Goal: Transaction & Acquisition: Purchase product/service

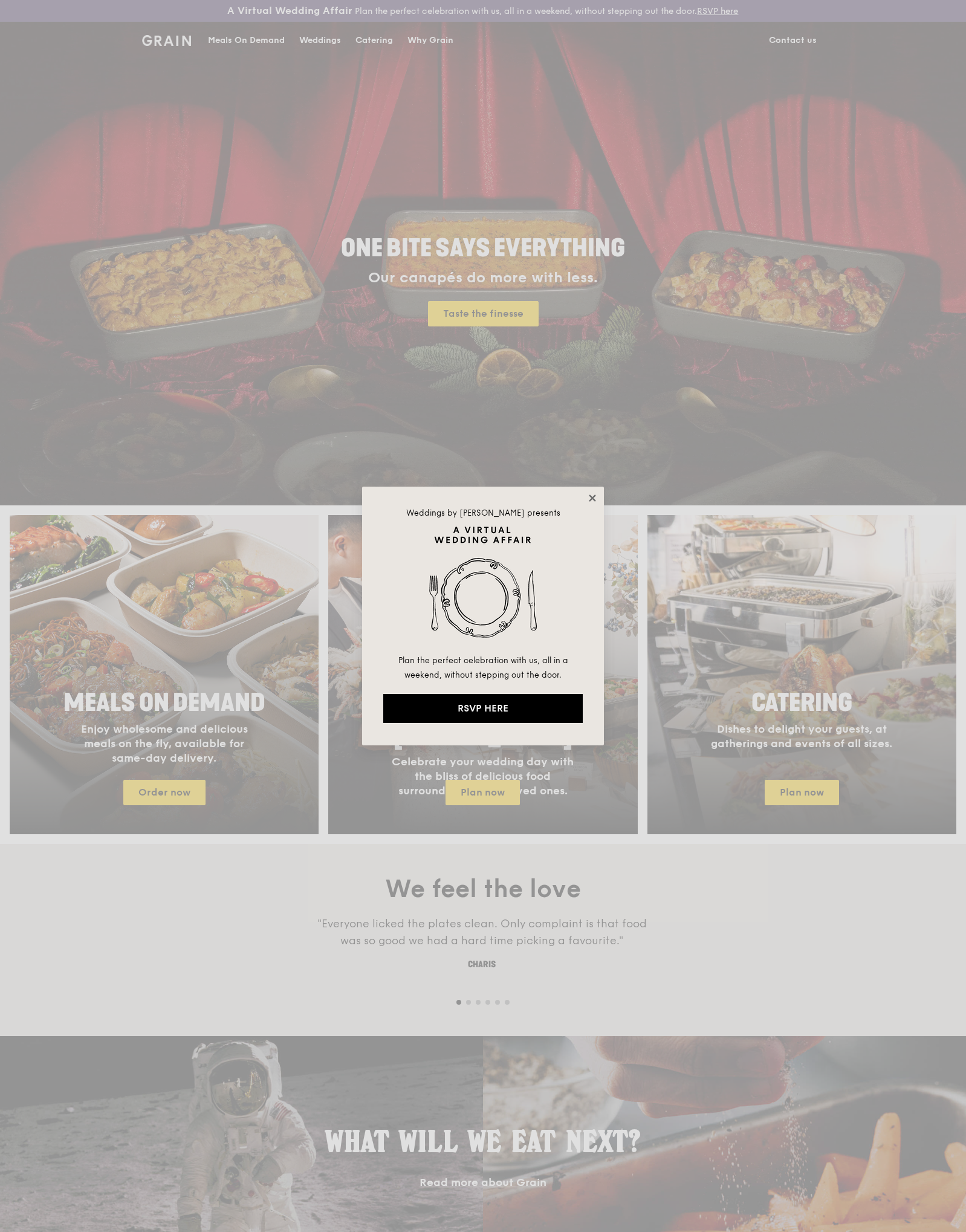
click at [592, 496] on icon at bounding box center [592, 498] width 11 height 11
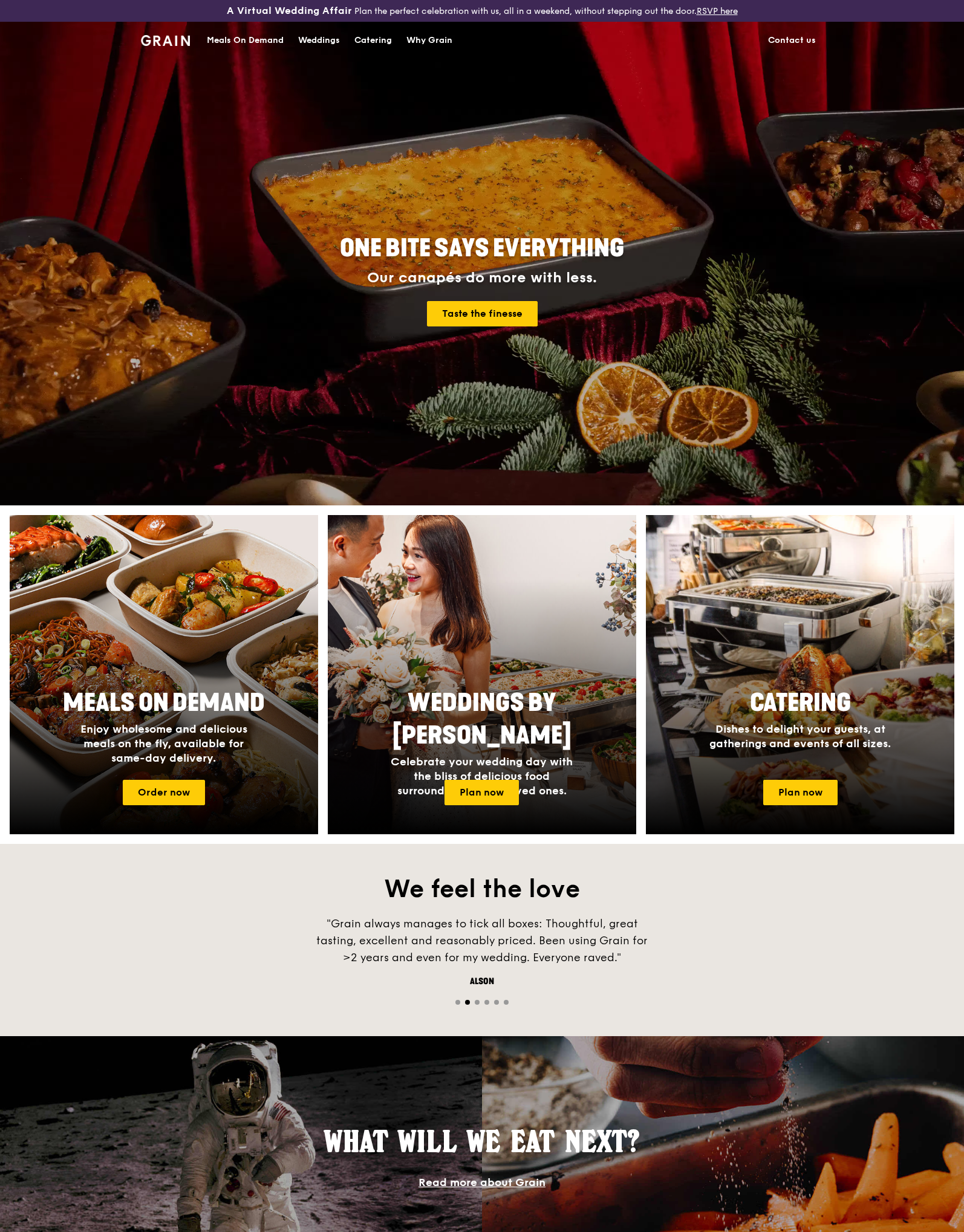
click at [261, 39] on div "Meals On Demand" at bounding box center [245, 40] width 77 height 36
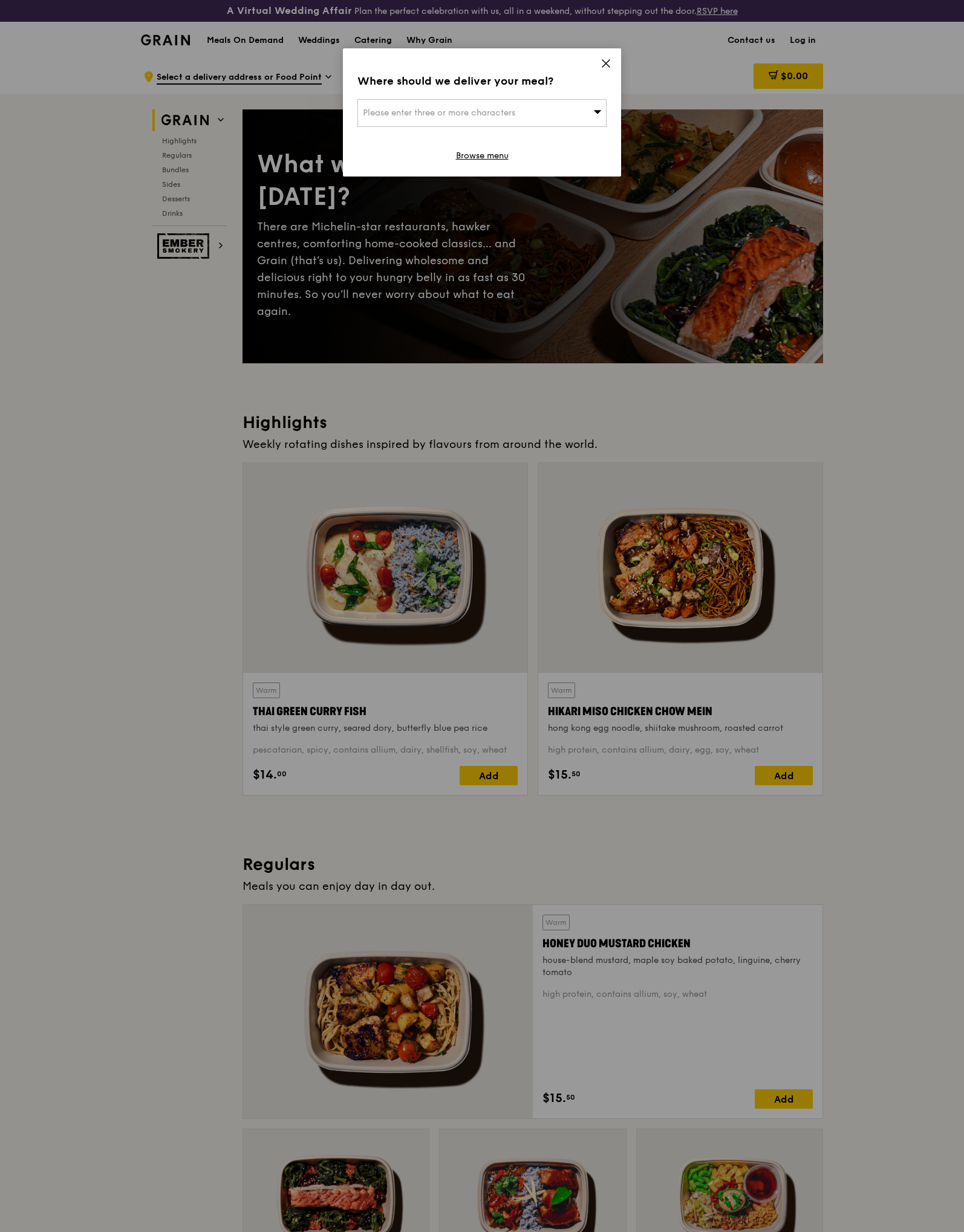
click at [602, 65] on icon at bounding box center [606, 64] width 11 height 11
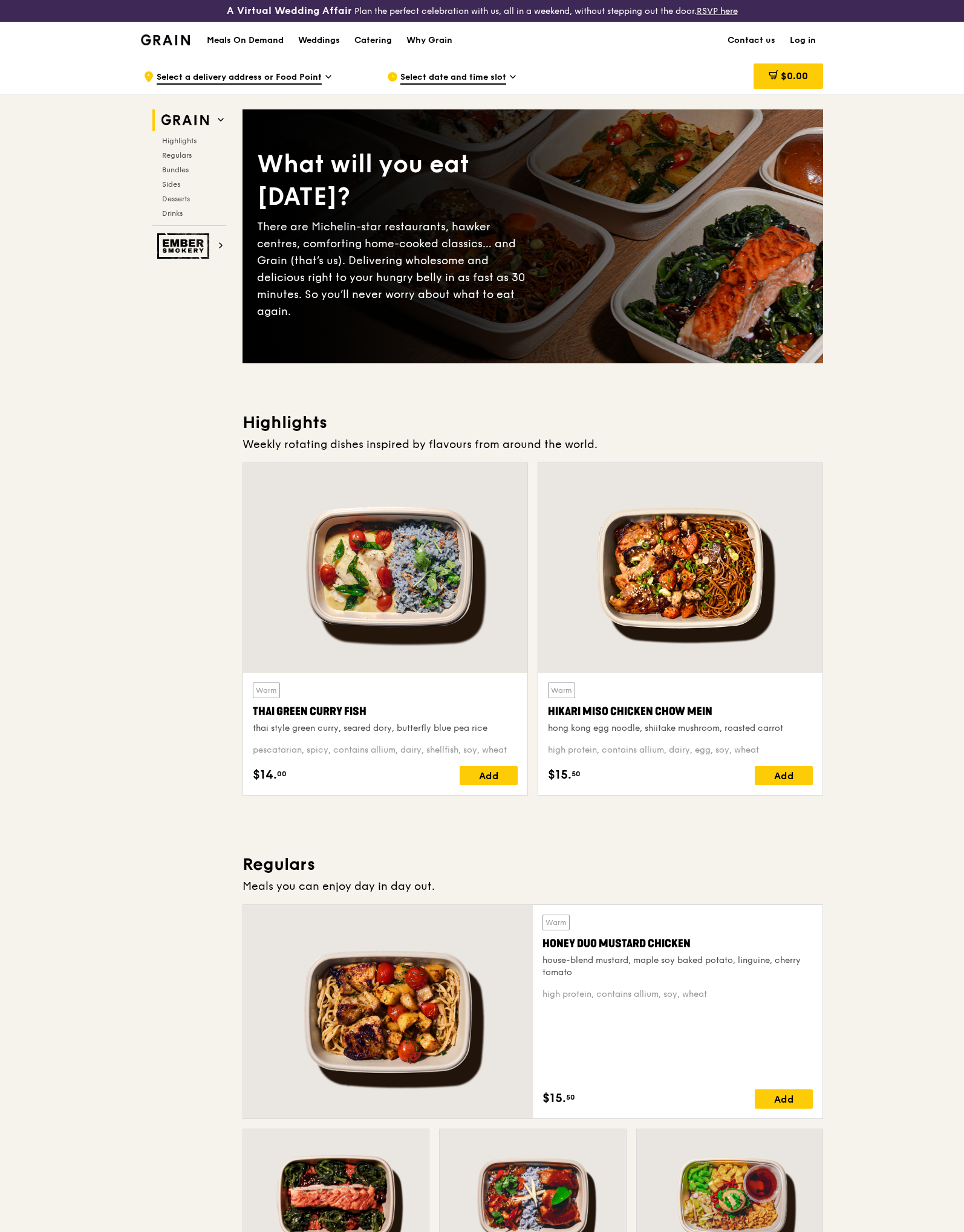
click at [808, 40] on link "Log in" at bounding box center [803, 40] width 40 height 36
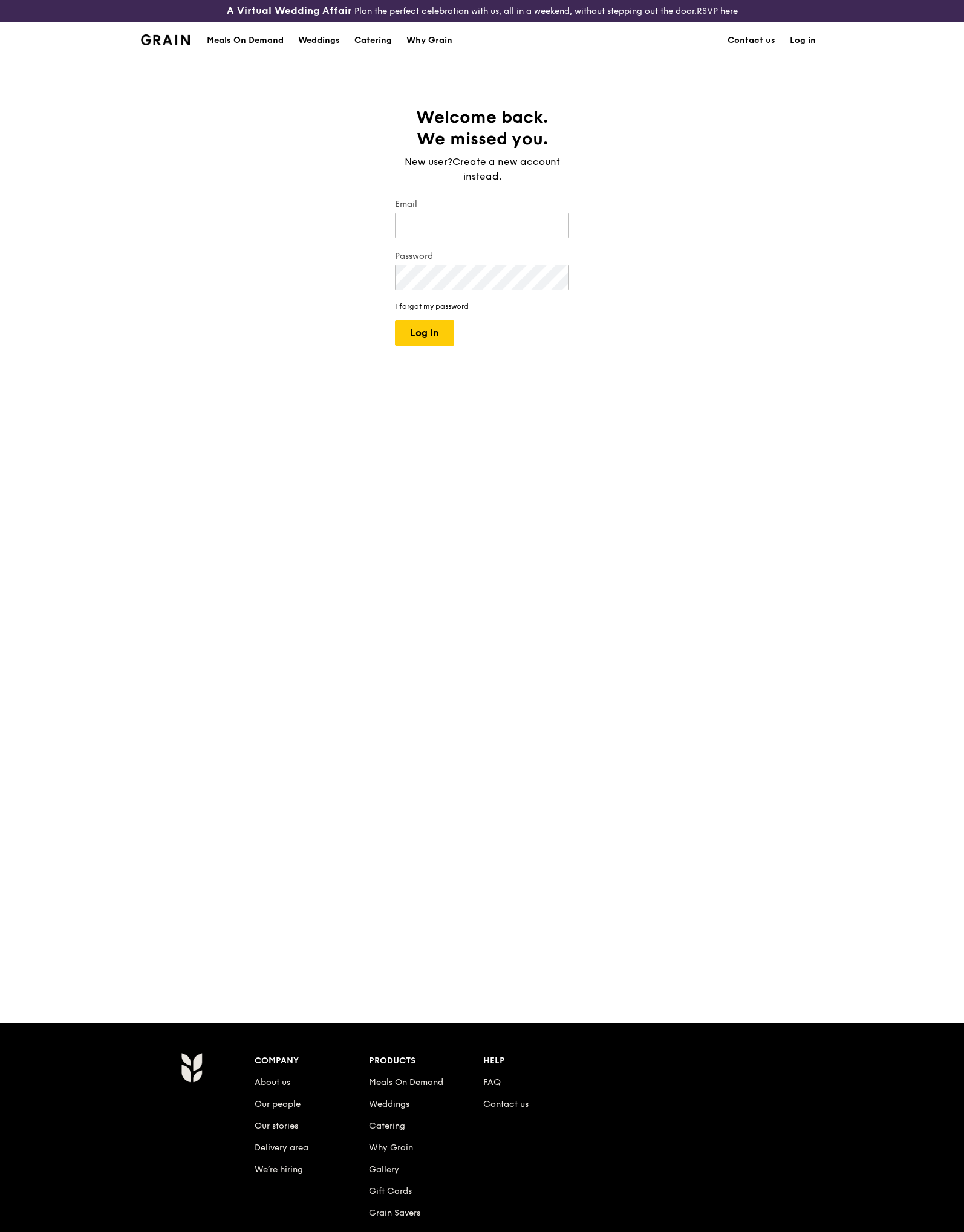
type input "[EMAIL_ADDRESS][DOMAIN_NAME]"
click at [422, 333] on button "Log in" at bounding box center [424, 334] width 59 height 26
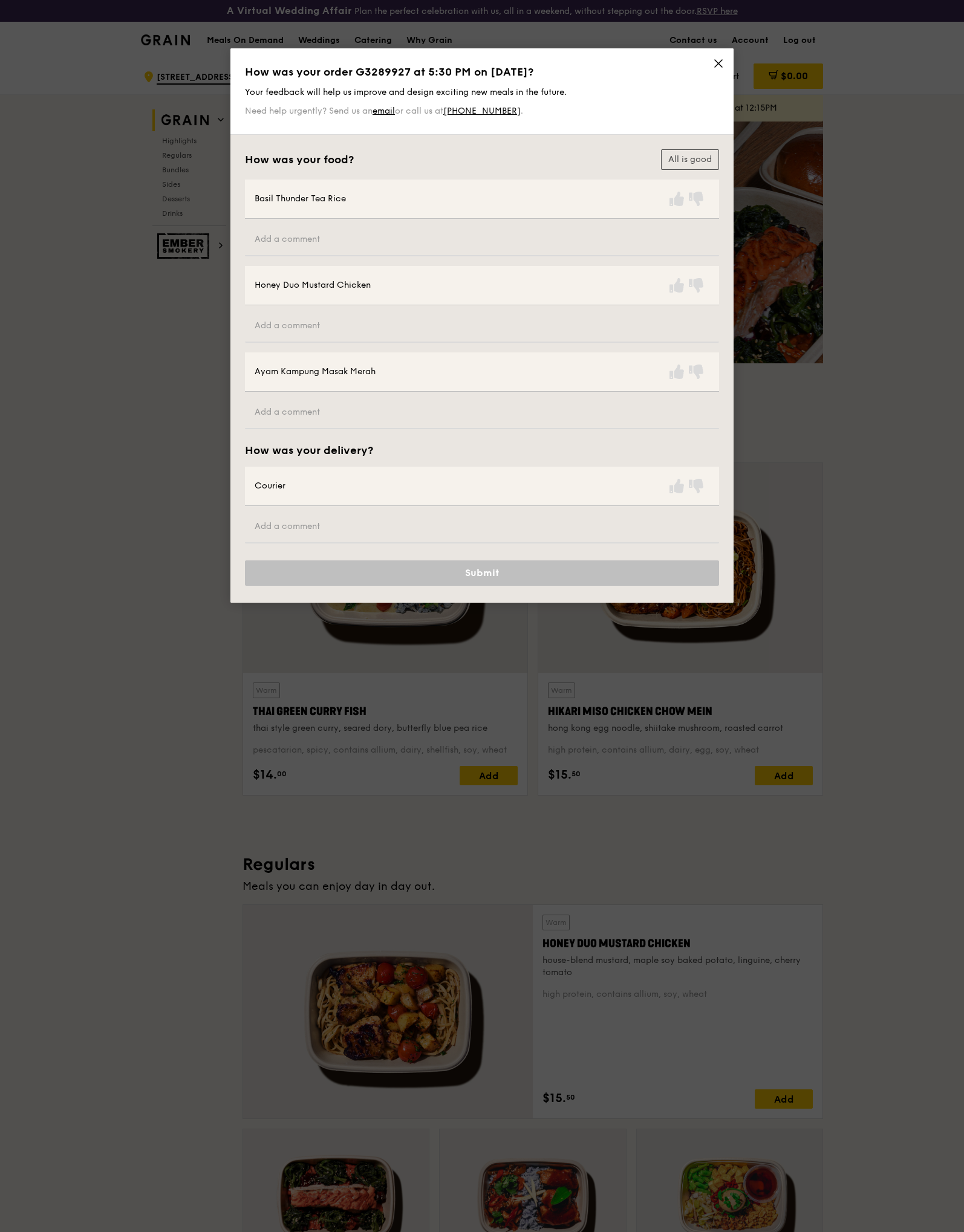
click at [718, 65] on icon at bounding box center [718, 64] width 11 height 11
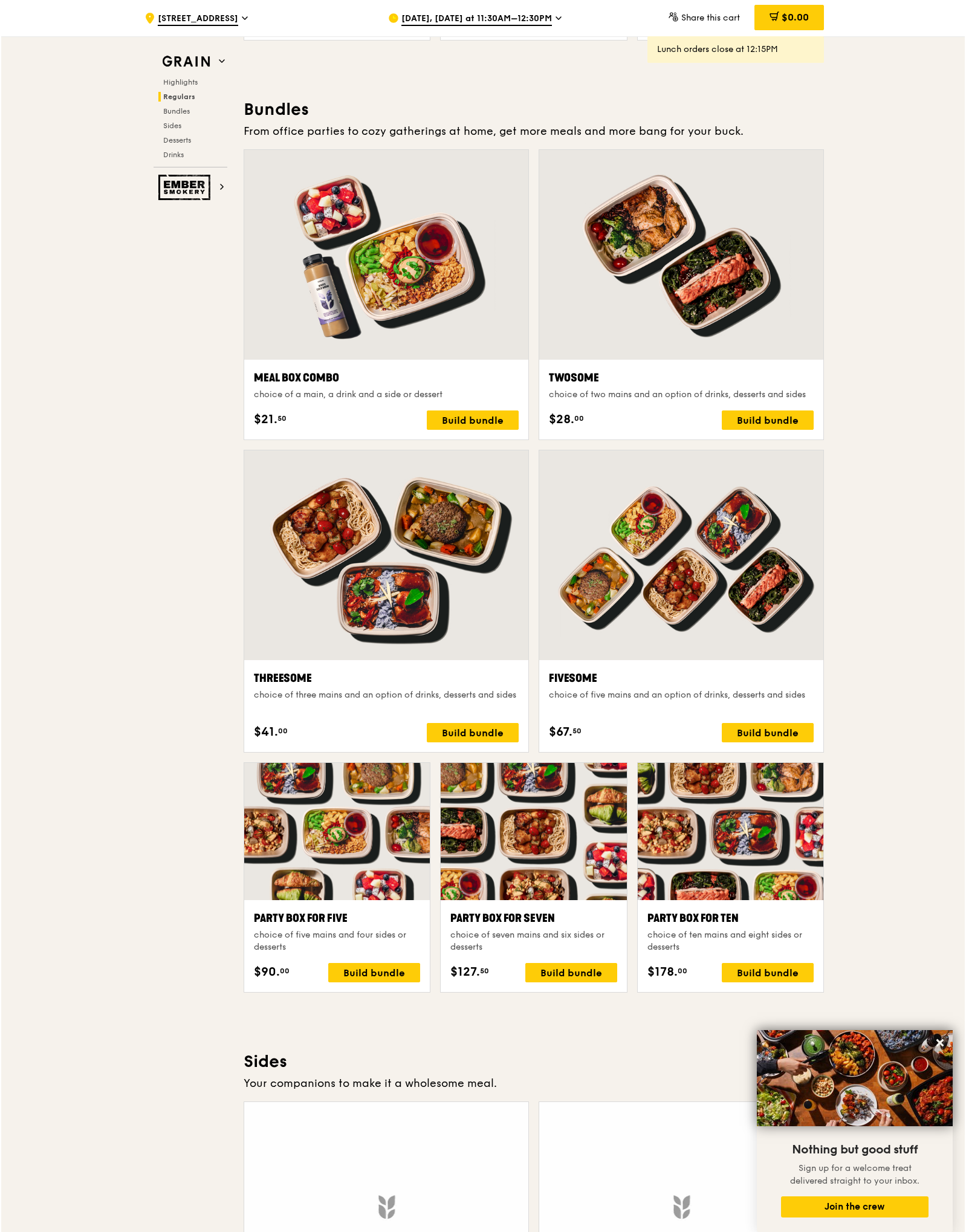
scroll to position [1696, 0]
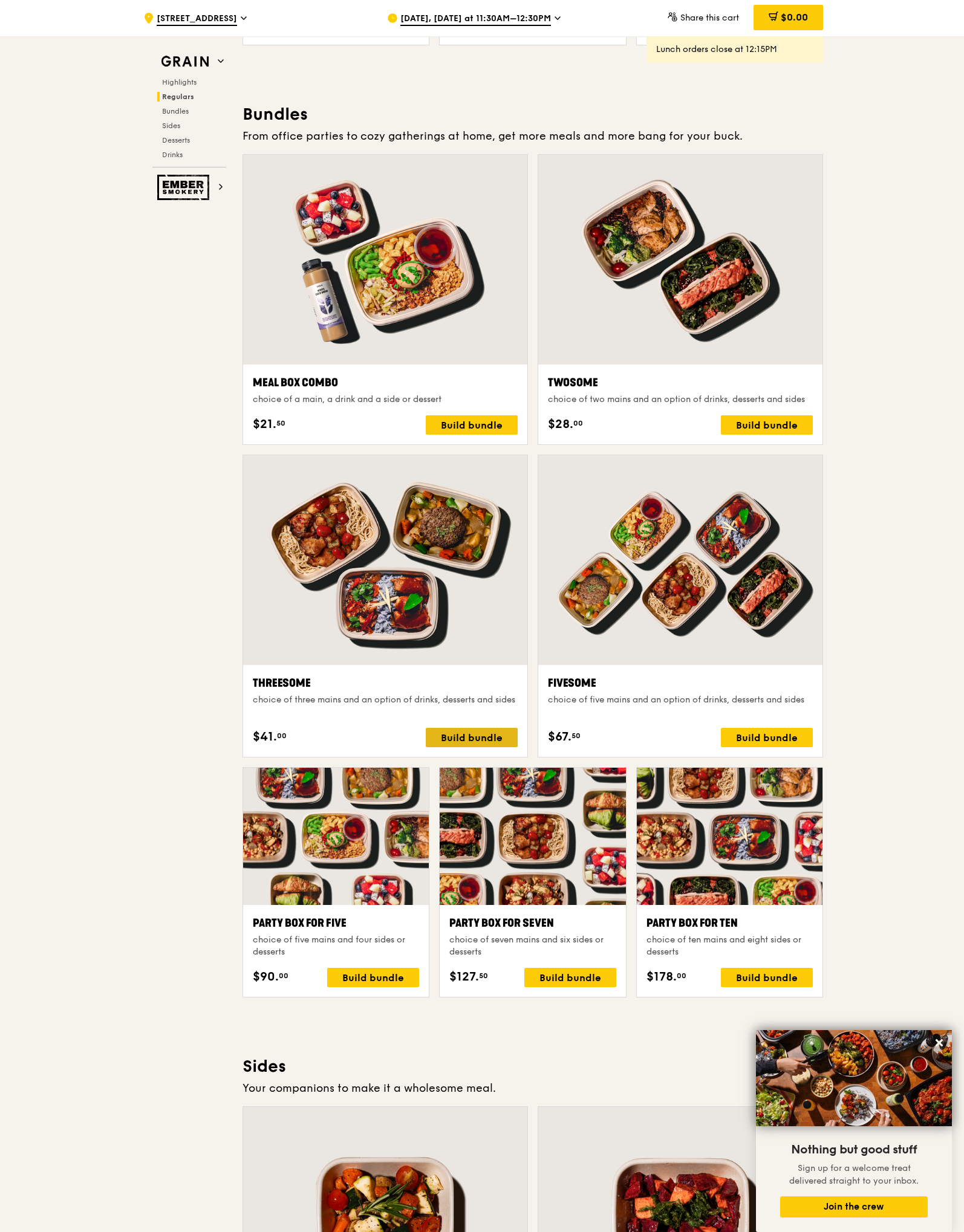
click at [475, 738] on div "Build bundle" at bounding box center [472, 738] width 92 height 20
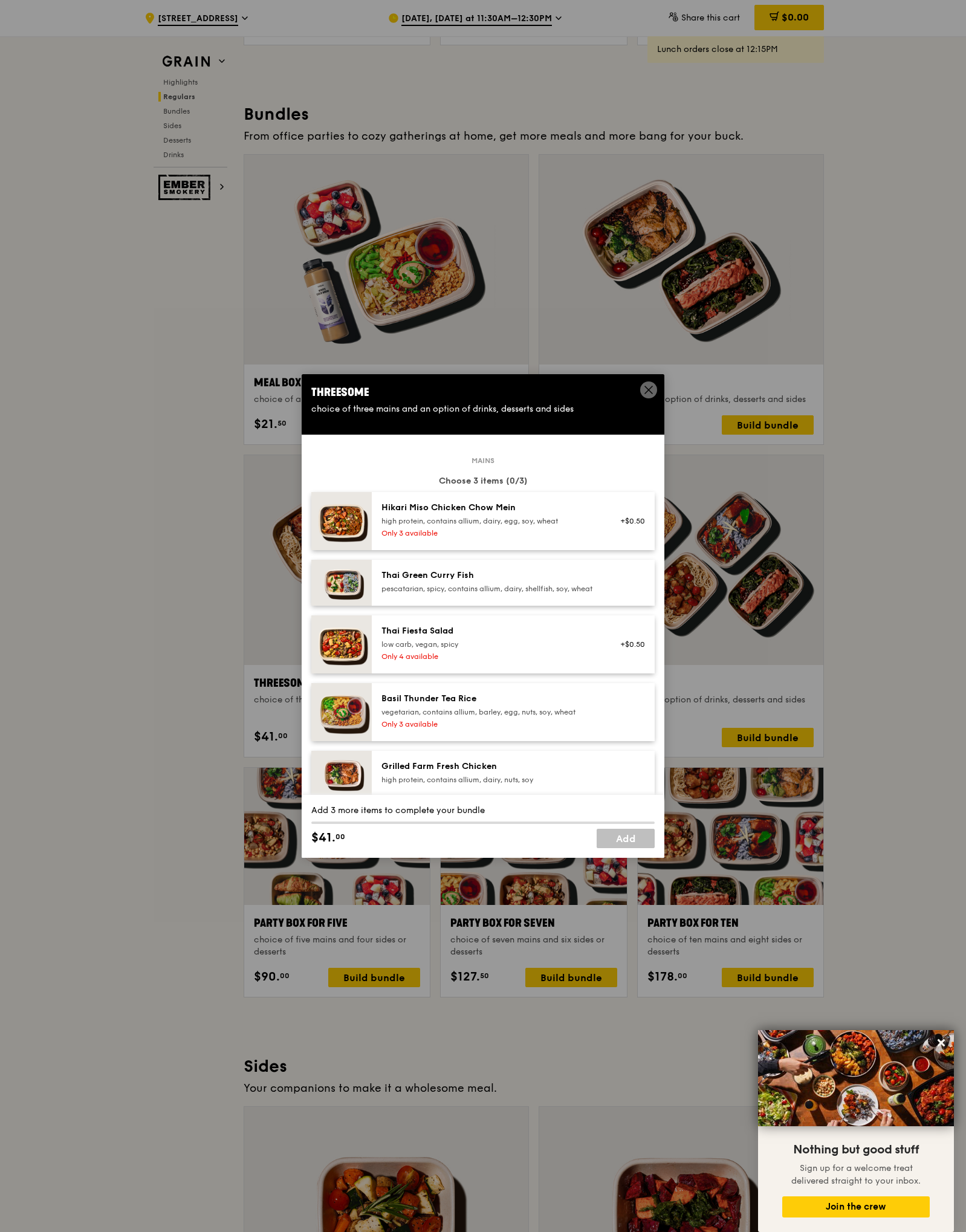
click at [482, 516] on div "high protein, contains allium, dairy, egg, soy, wheat" at bounding box center [490, 521] width 217 height 10
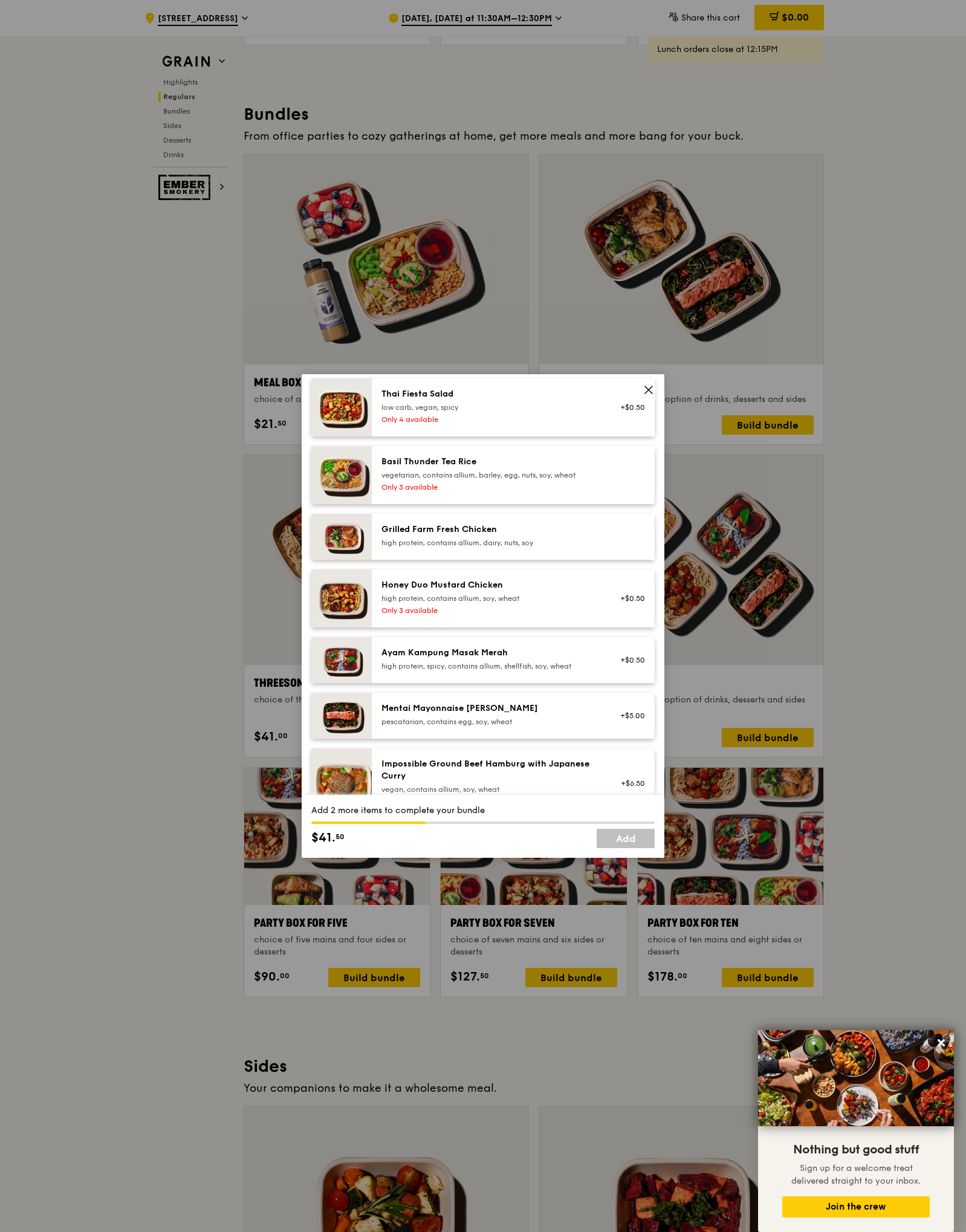
scroll to position [249, 0]
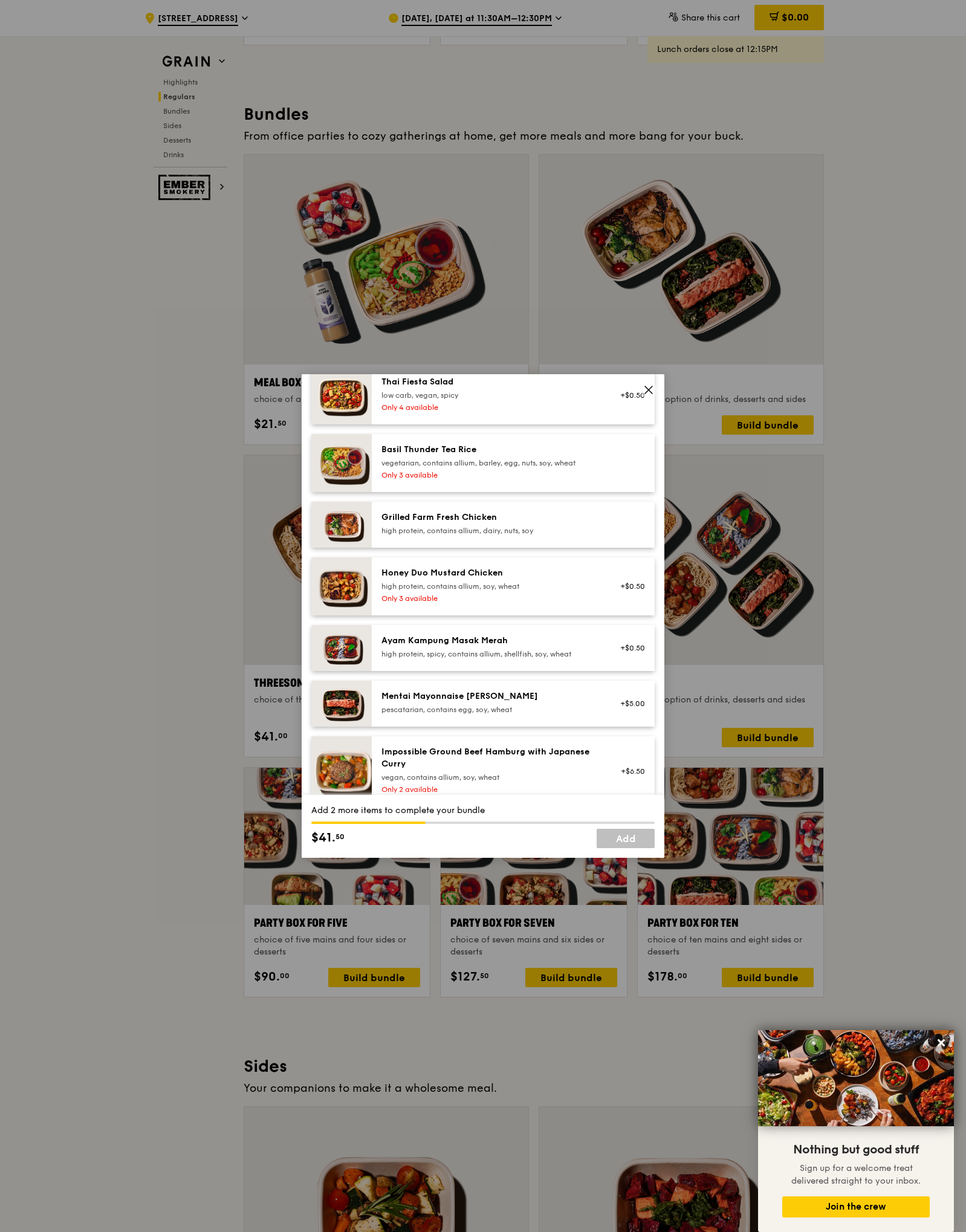
click at [482, 659] on div "high protein, spicy, contains allium, shellfish, soy, wheat" at bounding box center [490, 654] width 217 height 10
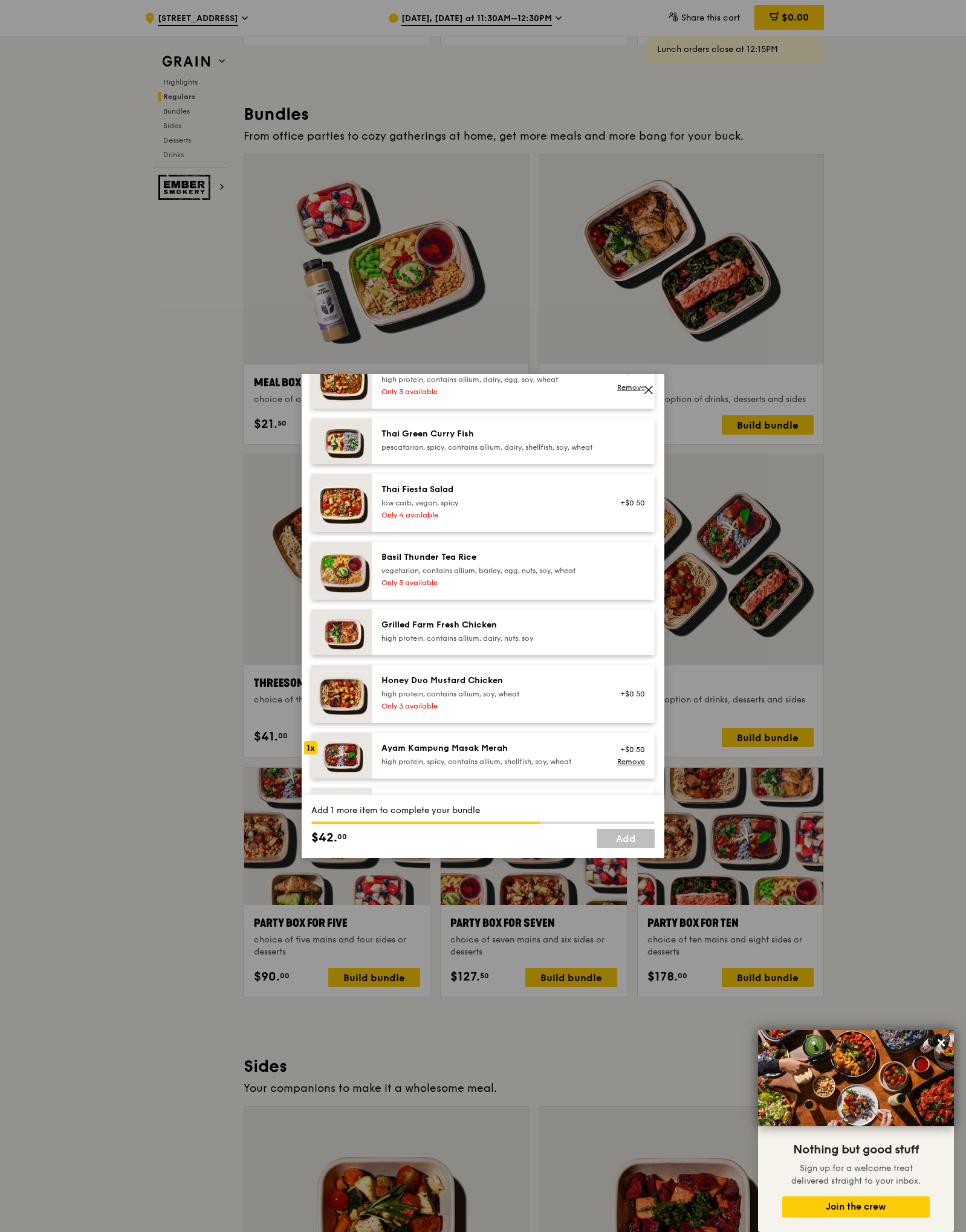
scroll to position [167, 0]
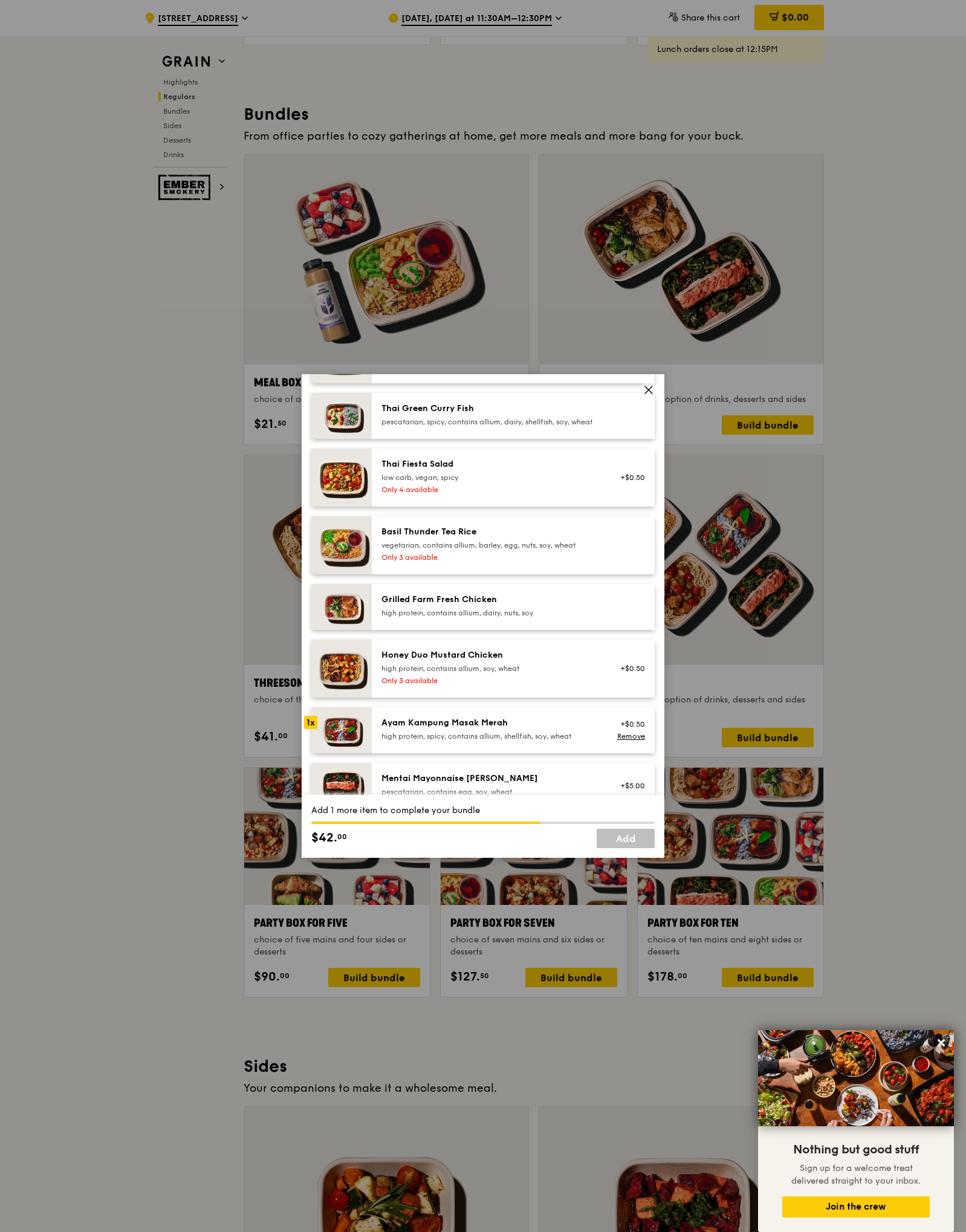
click at [493, 672] on div "Honey Duo Mustard Chicken high protein, contains allium, soy, wheat" at bounding box center [490, 662] width 217 height 24
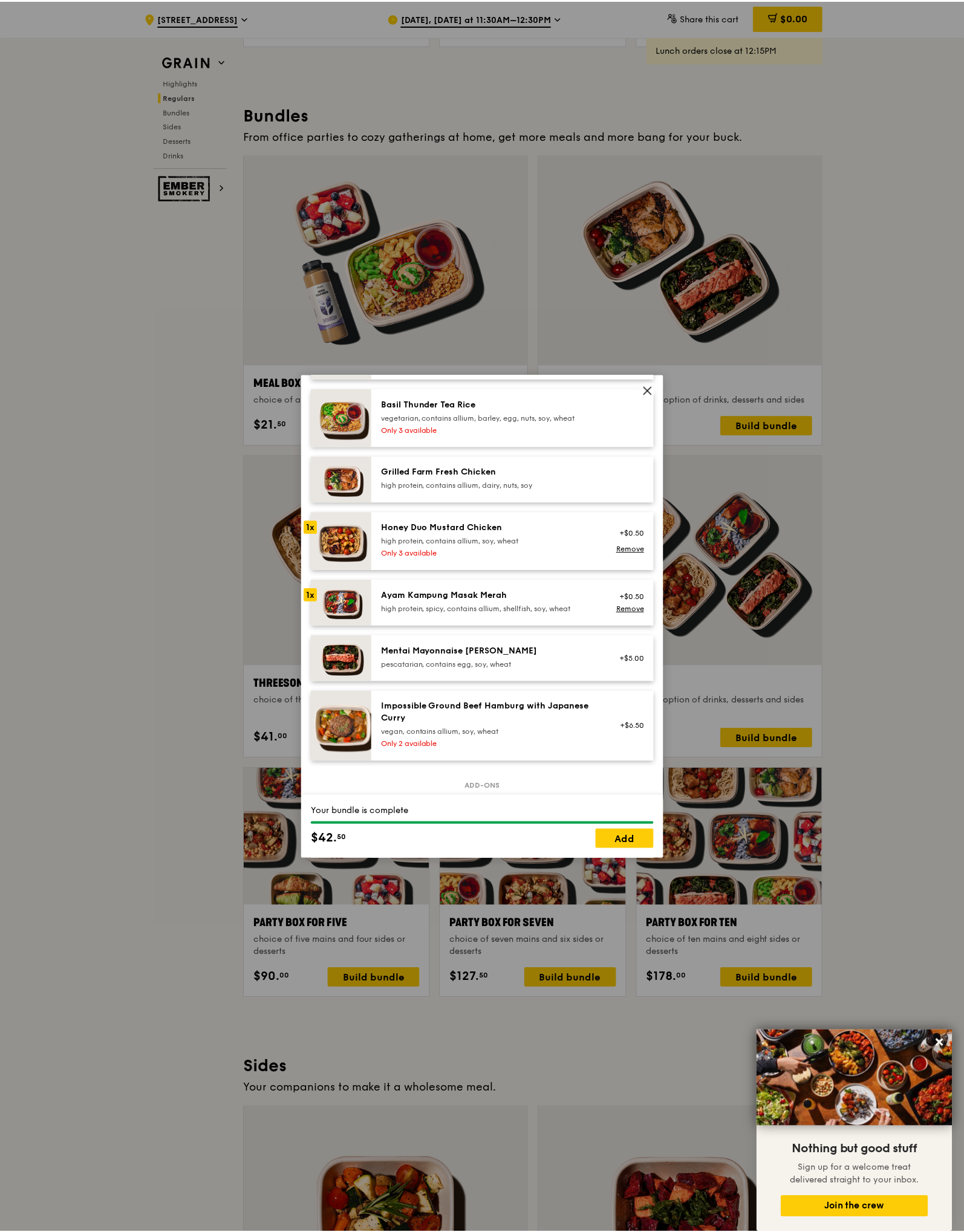
scroll to position [461, 0]
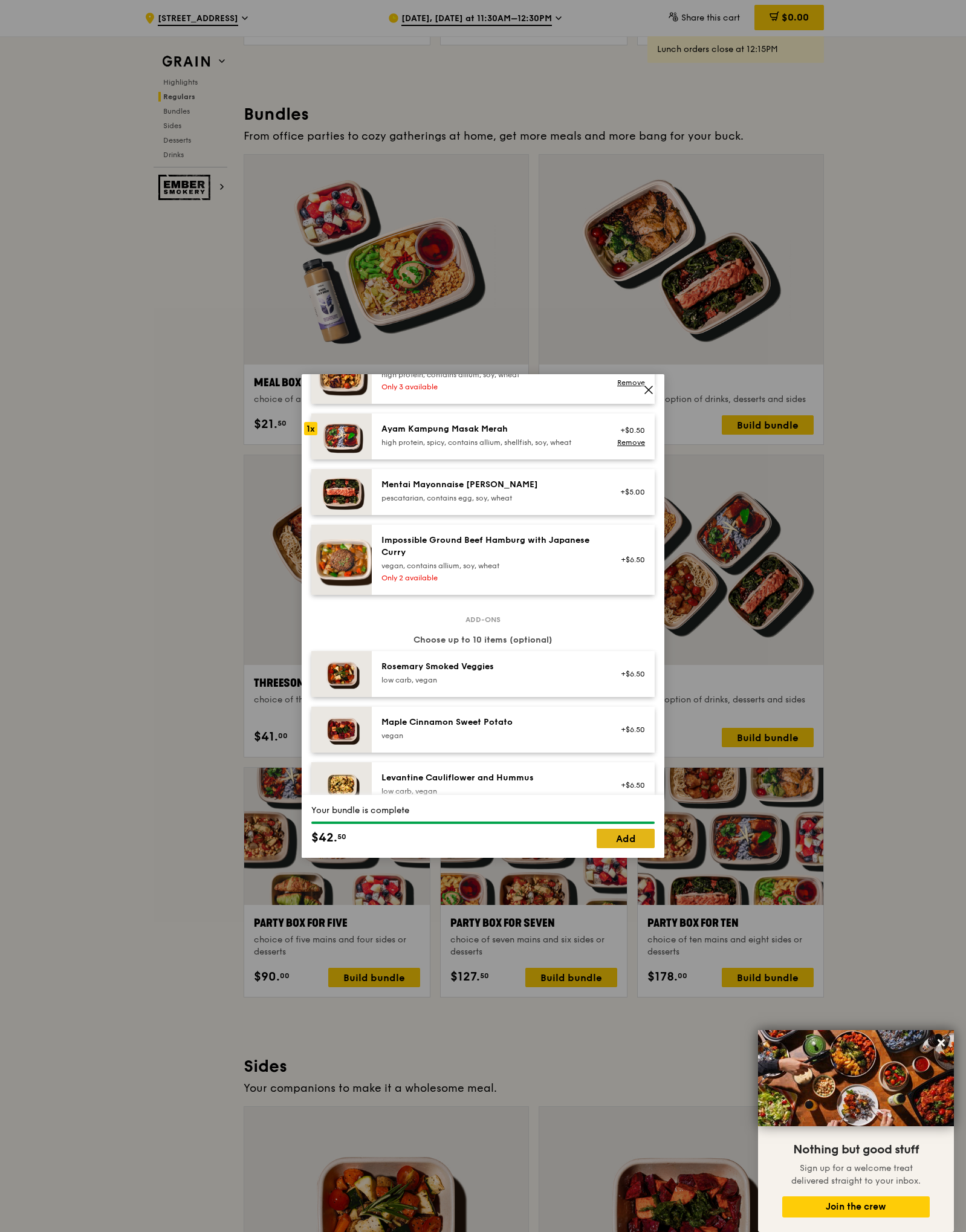
click at [632, 831] on link "Add" at bounding box center [625, 839] width 58 height 20
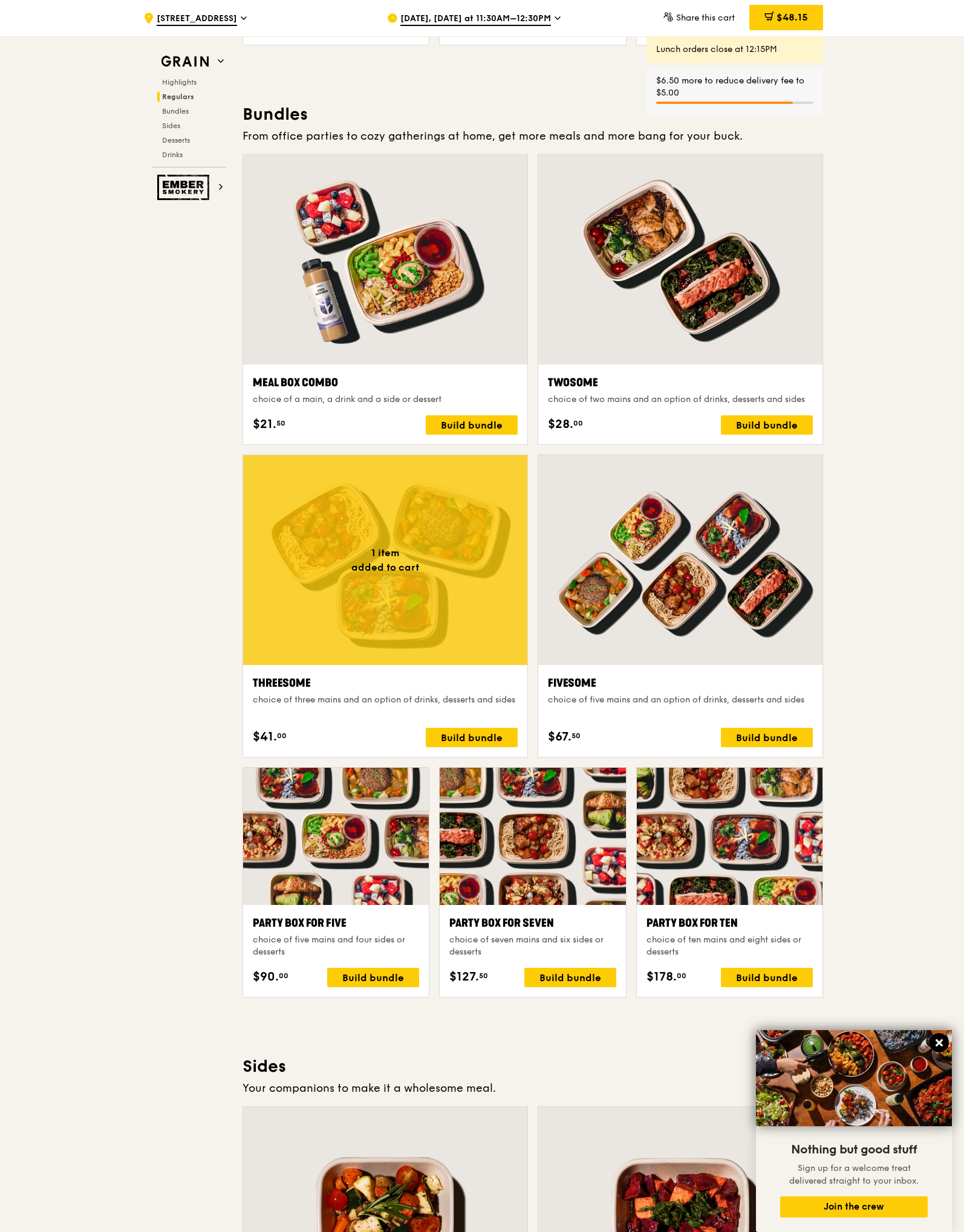
click at [944, 1041] on icon at bounding box center [939, 1043] width 11 height 11
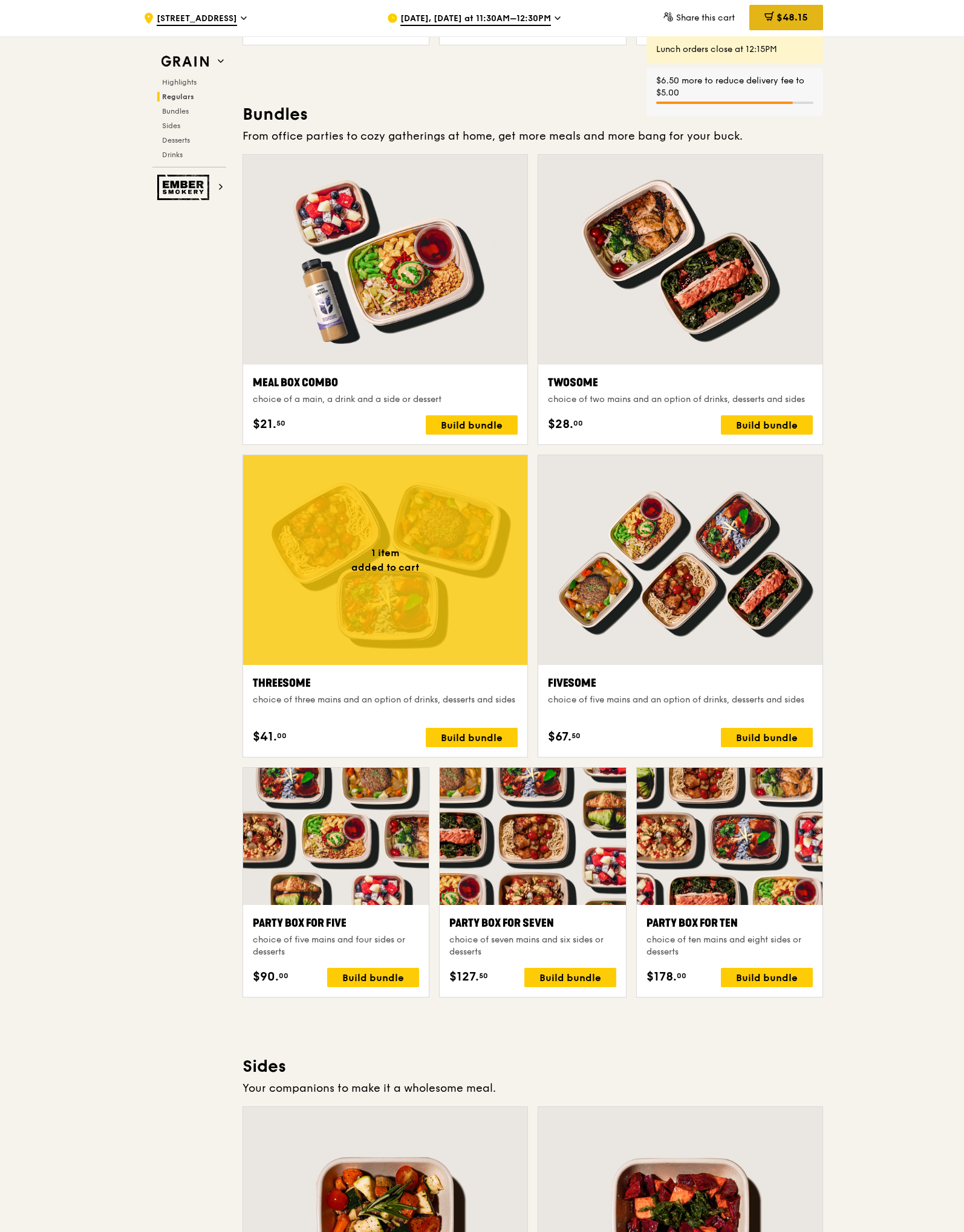
click at [801, 20] on span "$48.15" at bounding box center [792, 17] width 31 height 12
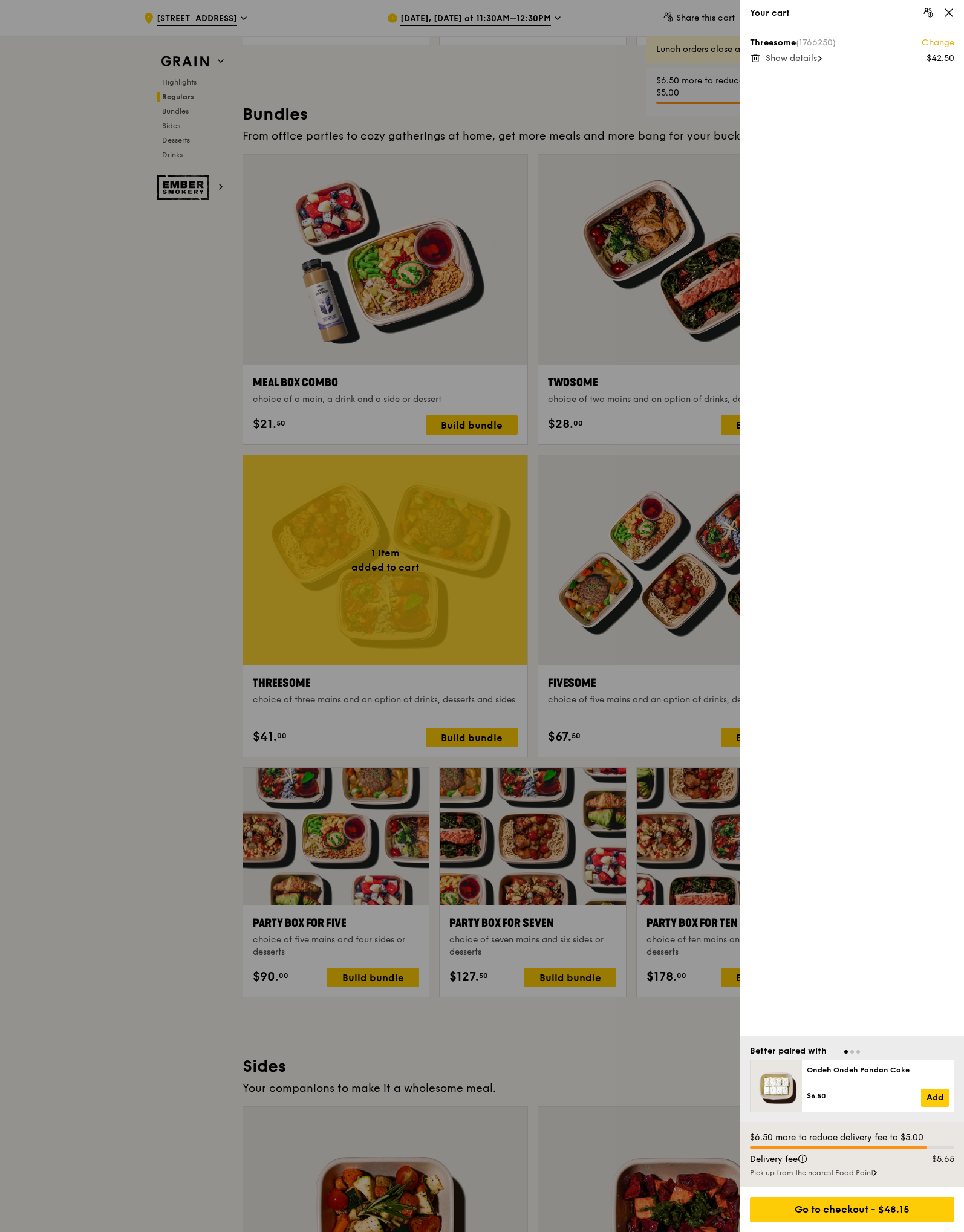
scroll to position [1691, 0]
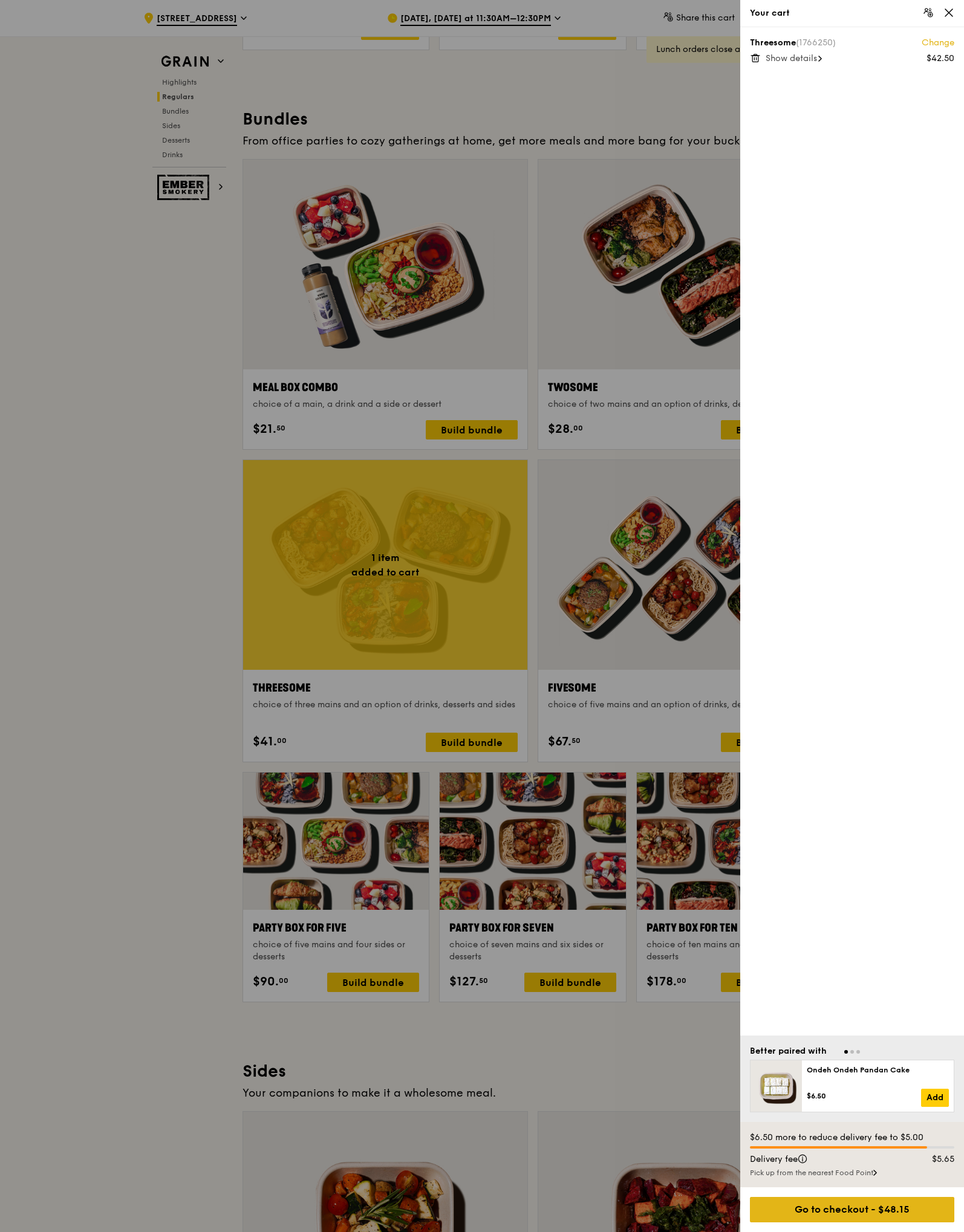
click at [869, 1211] on div "Go to checkout - $48.15" at bounding box center [852, 1210] width 205 height 26
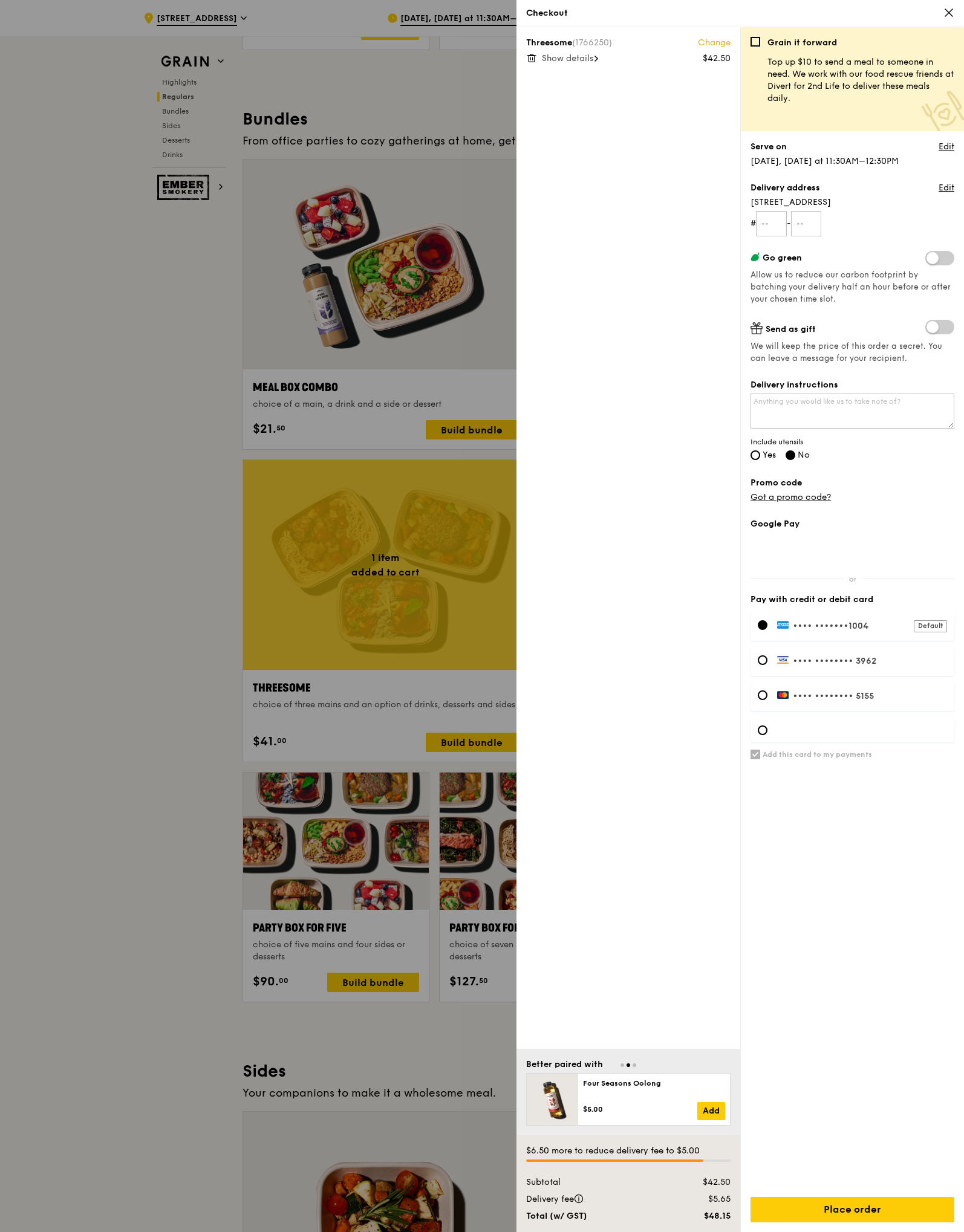
scroll to position [1686, 0]
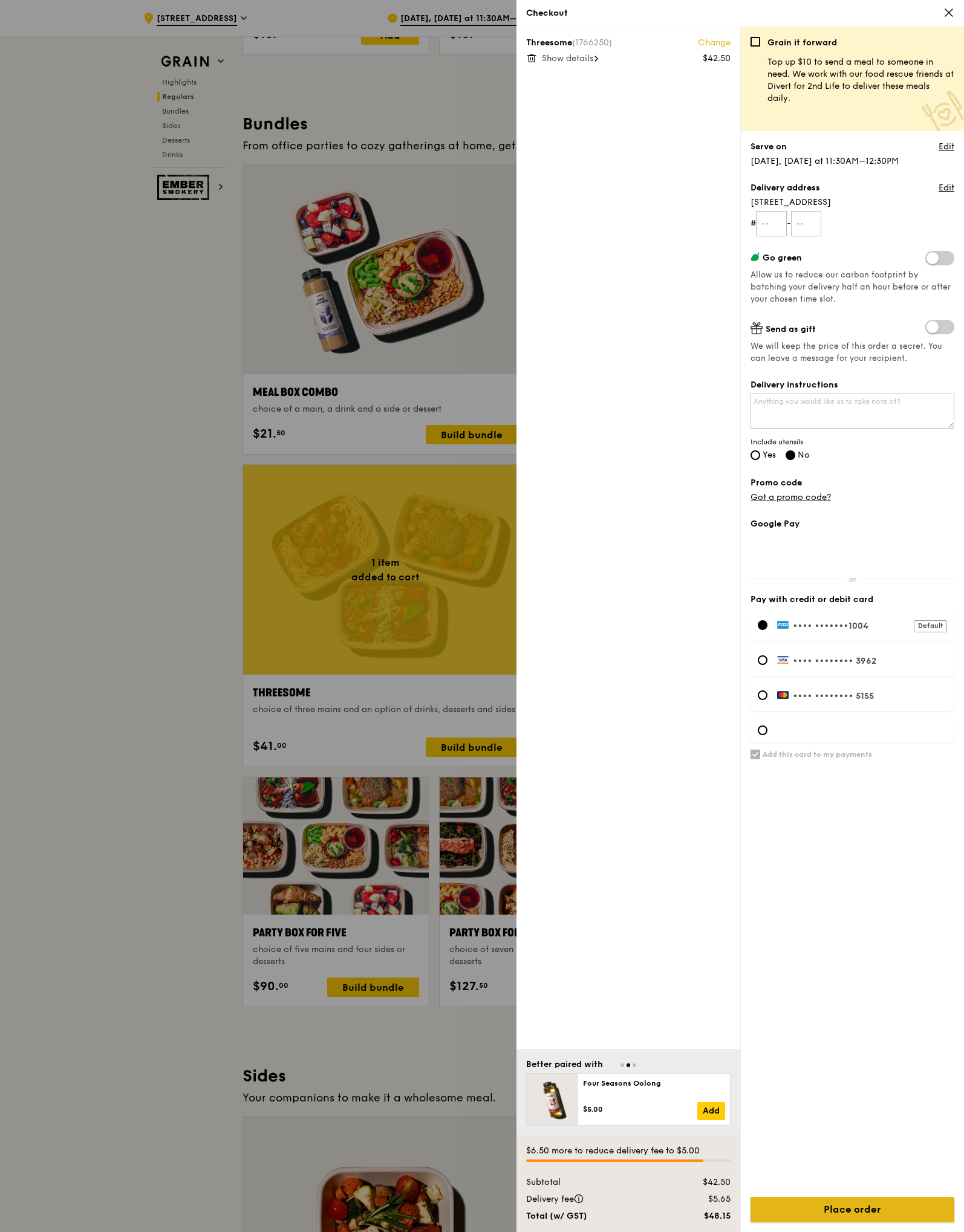
click at [821, 1217] on input "Place order" at bounding box center [852, 1210] width 204 height 26
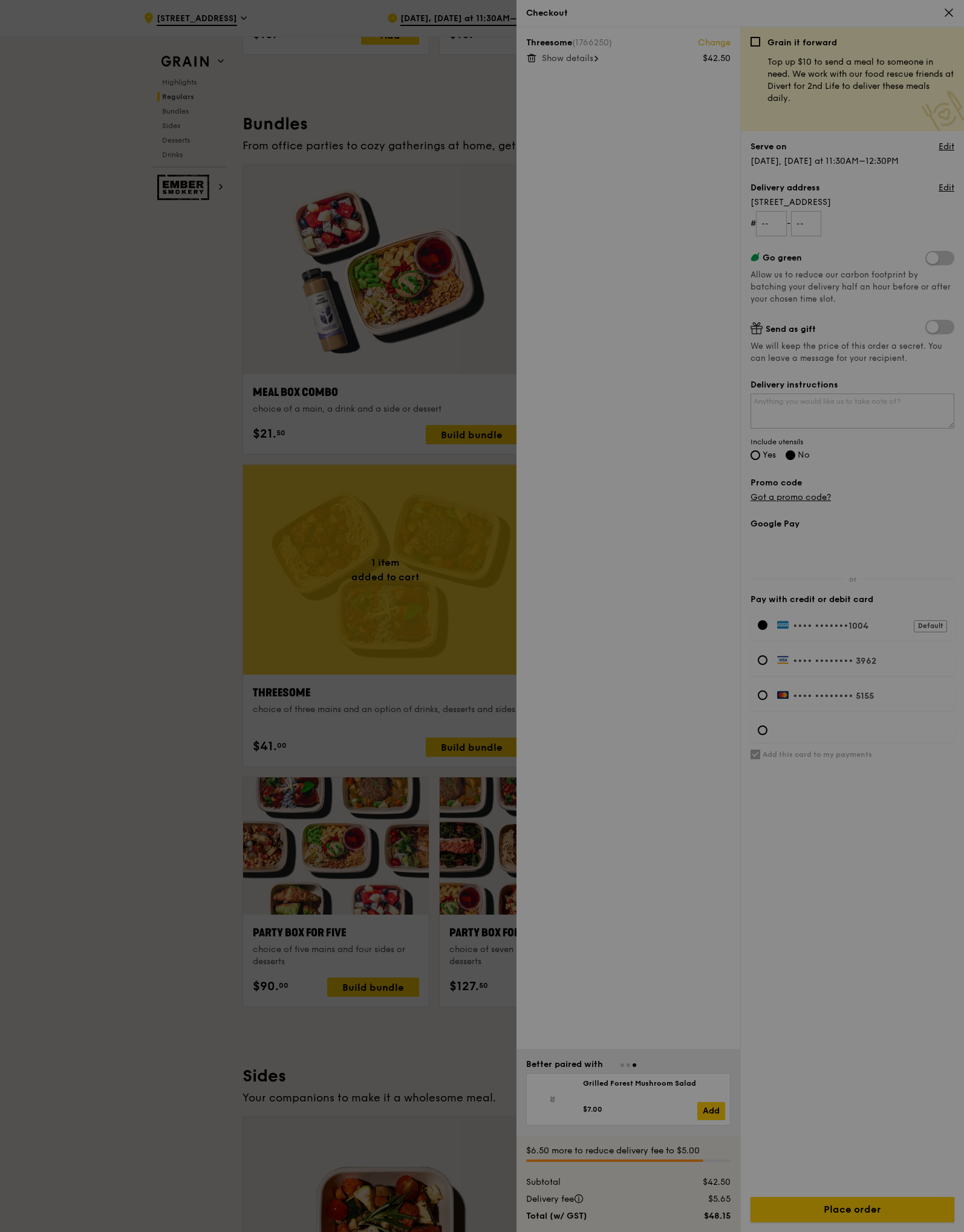
scroll to position [1682, 0]
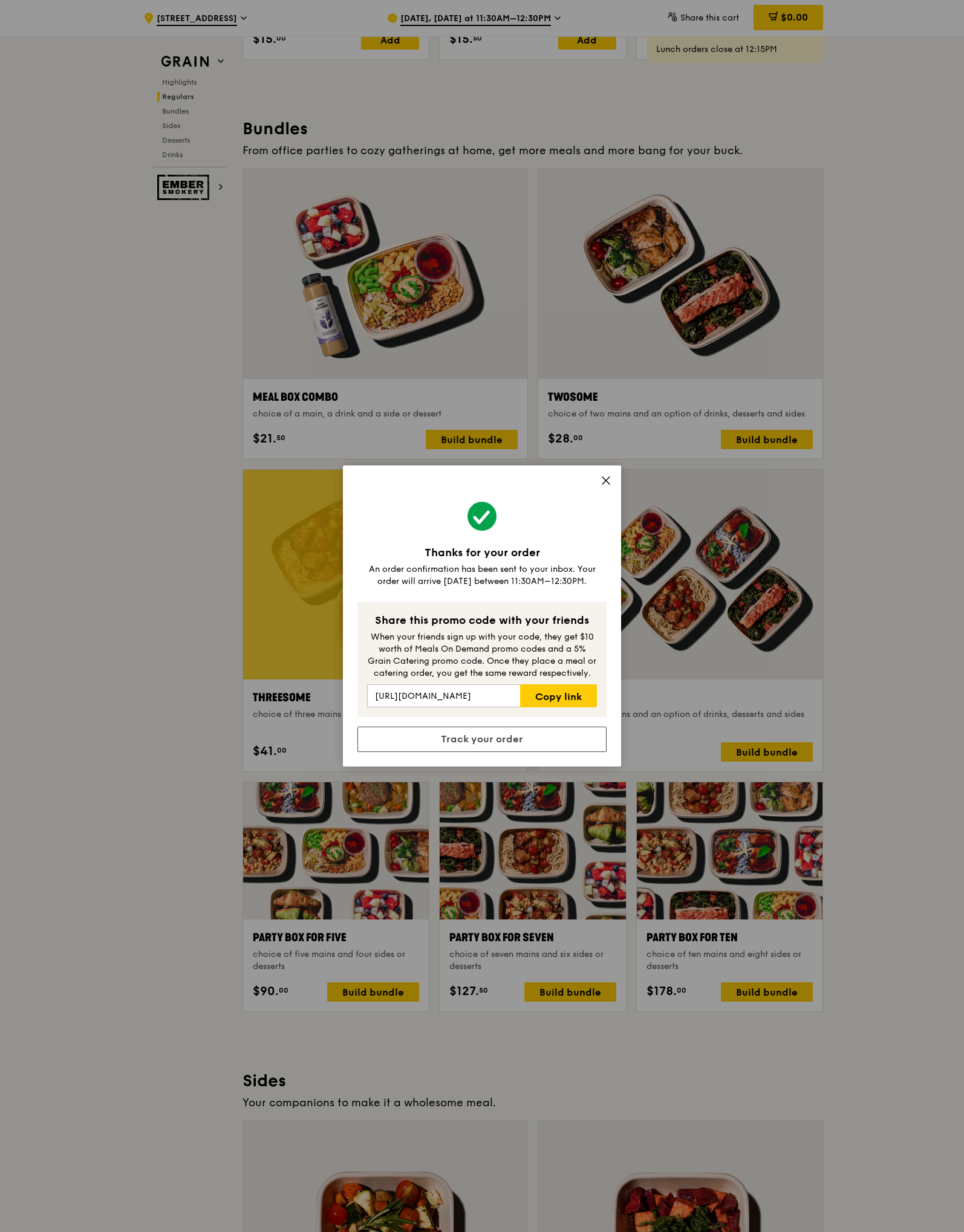
click at [604, 478] on icon at bounding box center [606, 481] width 7 height 7
